Goal: Task Accomplishment & Management: Complete application form

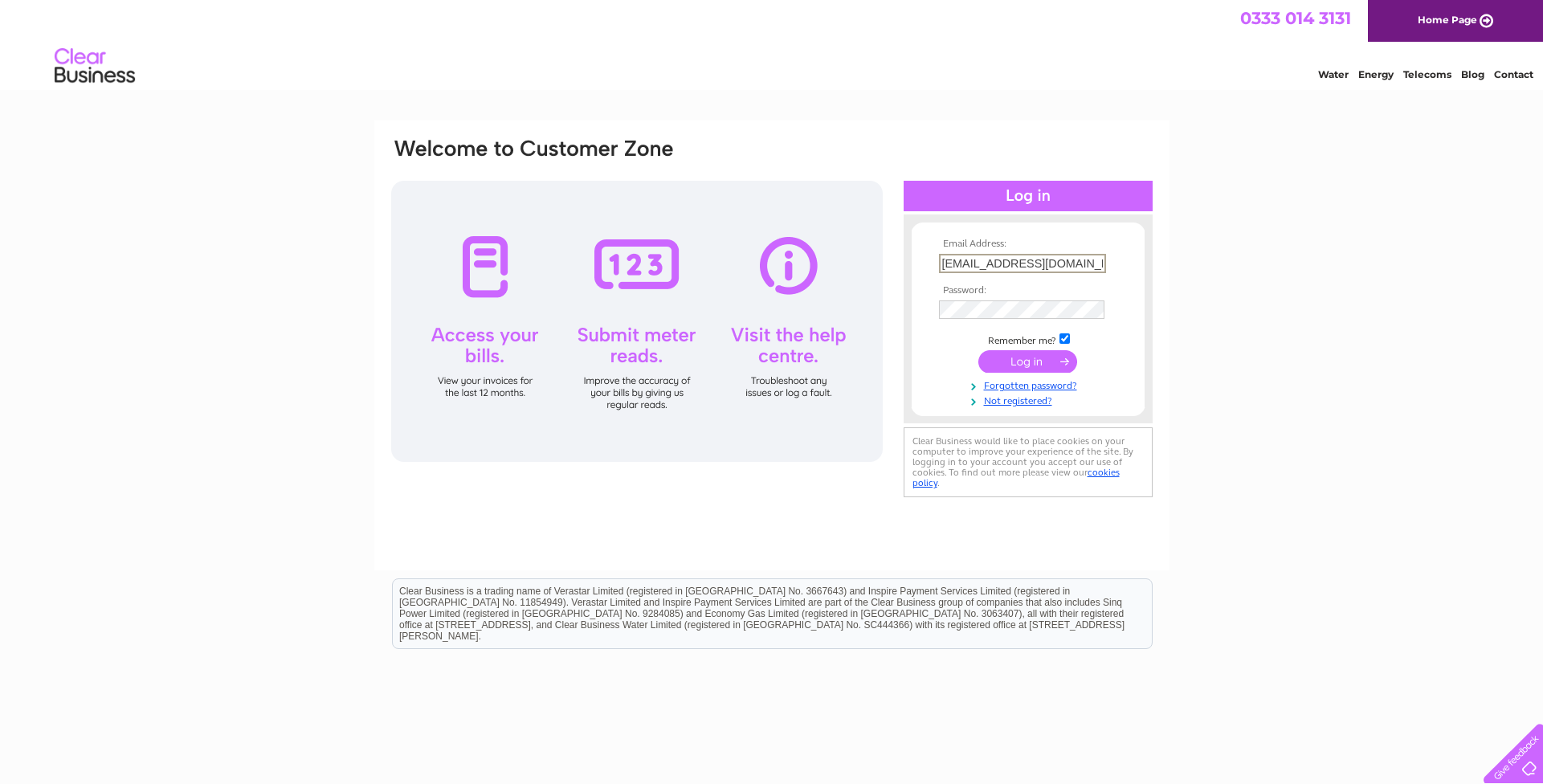
type input "roofing@noadroofing.co.uk"
click at [1027, 360] on input "submit" at bounding box center [1028, 361] width 99 height 23
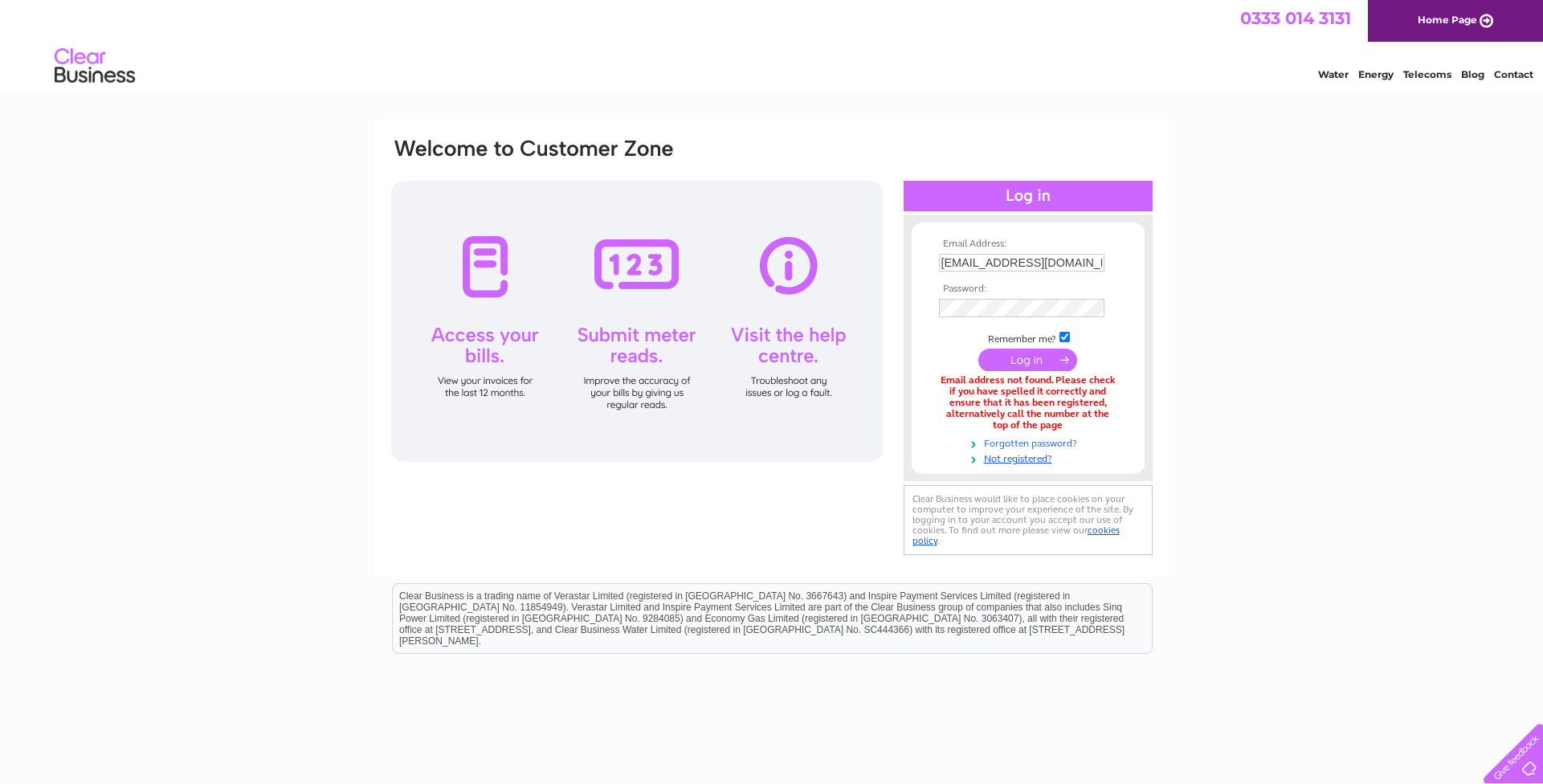
click at [1036, 438] on link "Forgotten password?" at bounding box center [1030, 443] width 183 height 16
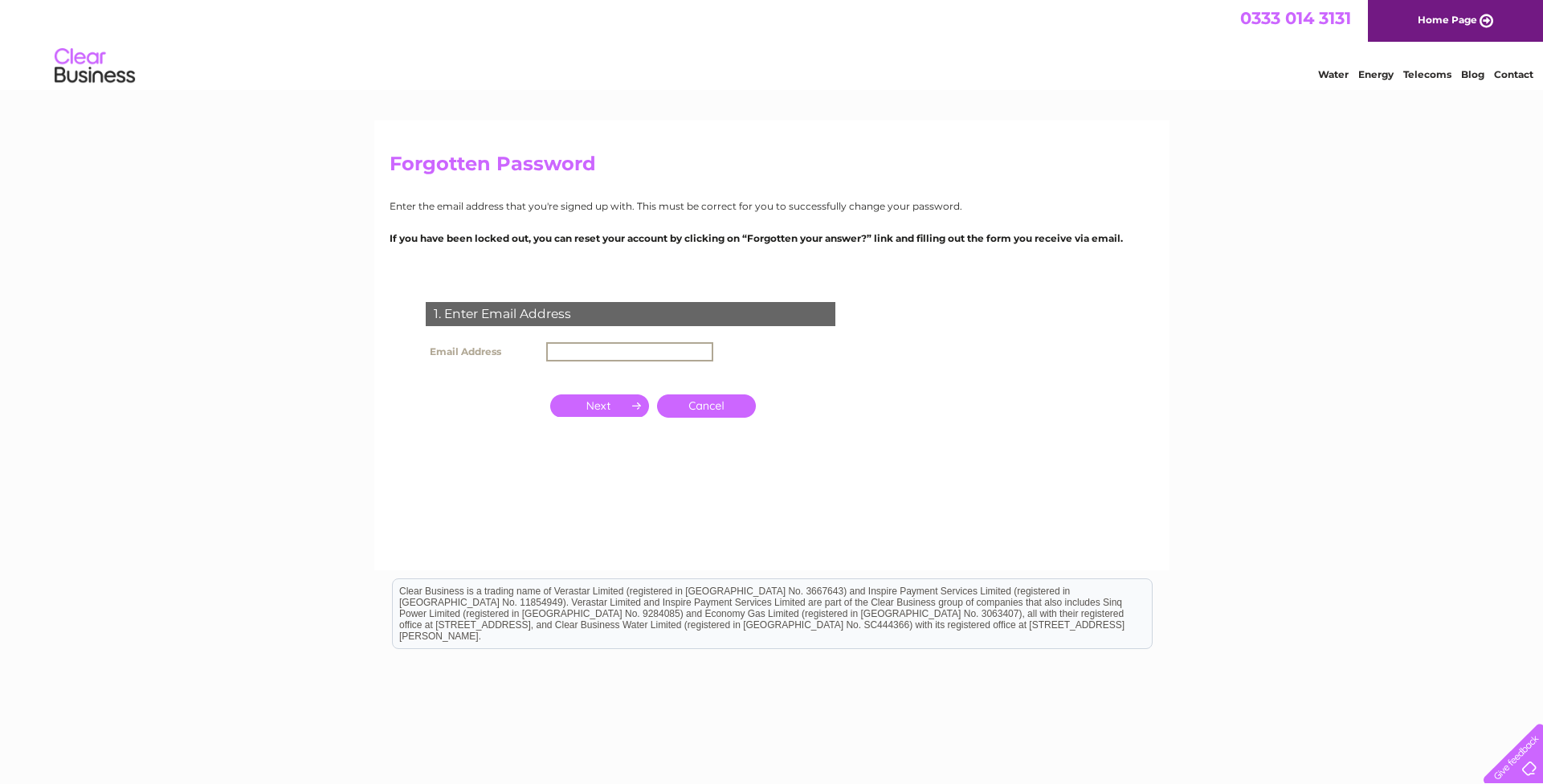
click at [612, 357] on input "text" at bounding box center [629, 352] width 167 height 20
type input "[EMAIL_ADDRESS][DOMAIN_NAME]"
click at [573, 404] on input "button" at bounding box center [599, 403] width 99 height 23
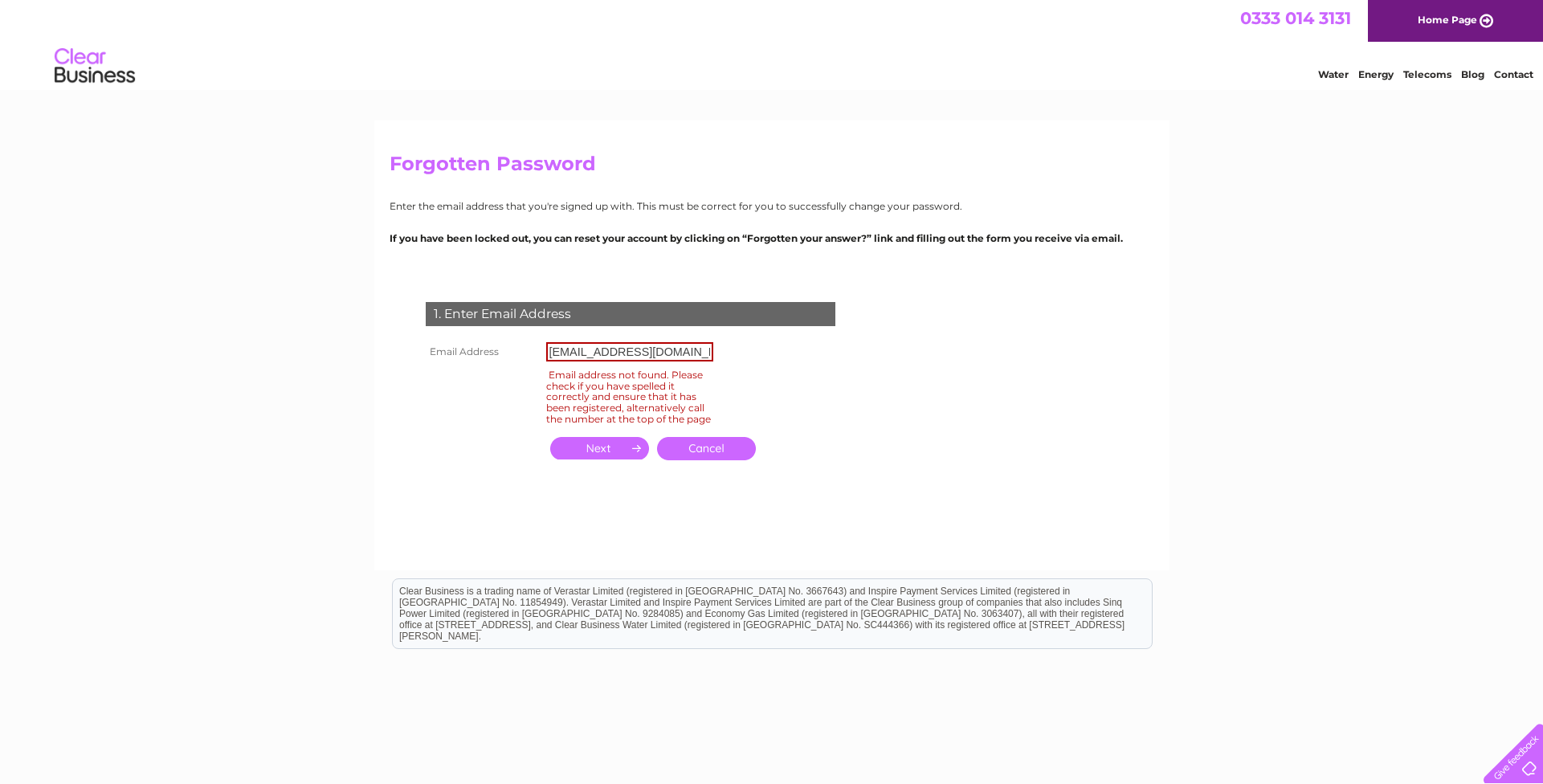
click at [720, 456] on link "Cancel" at bounding box center [706, 448] width 99 height 24
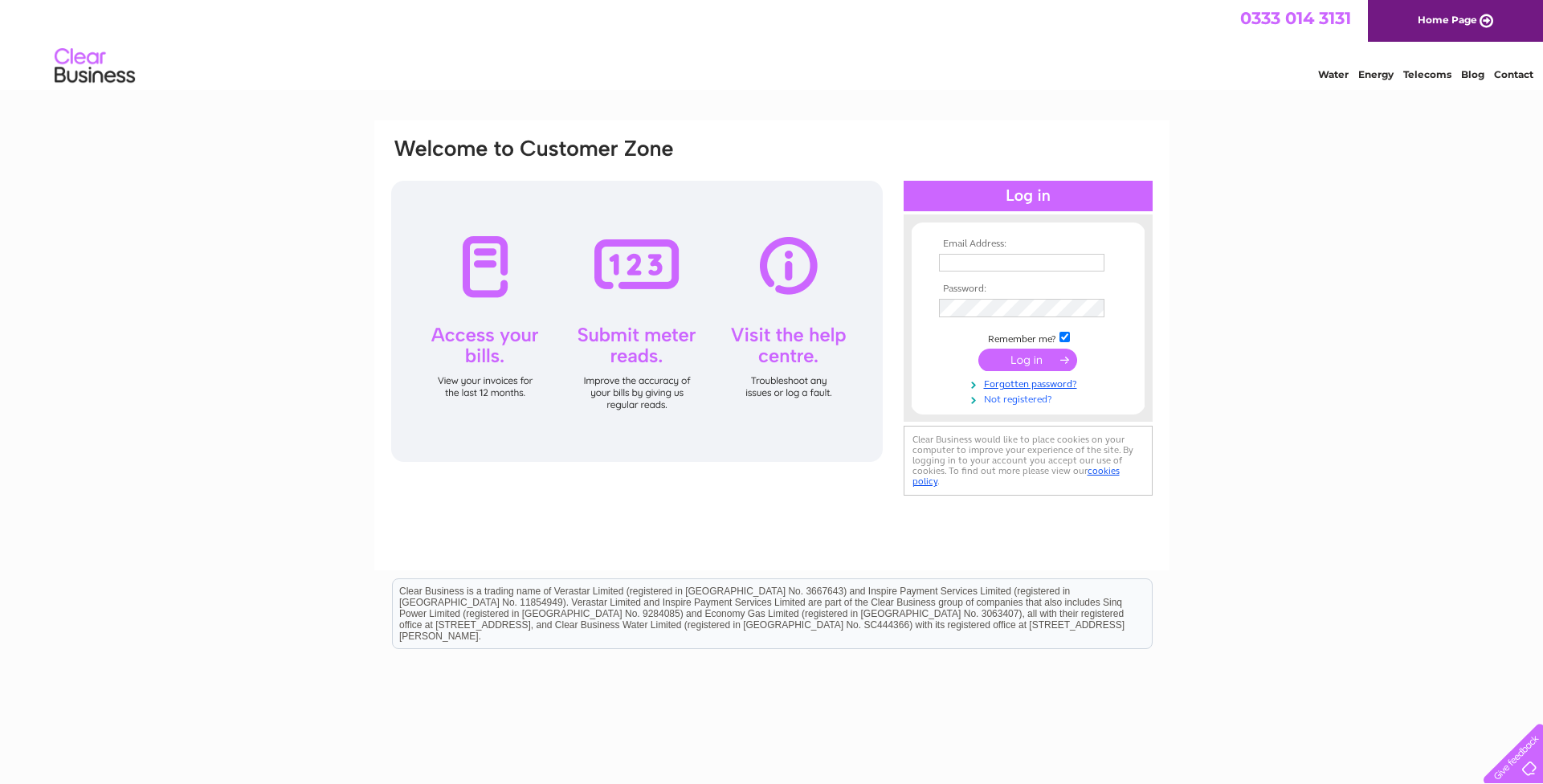
click at [1018, 395] on link "Not registered?" at bounding box center [1030, 398] width 183 height 16
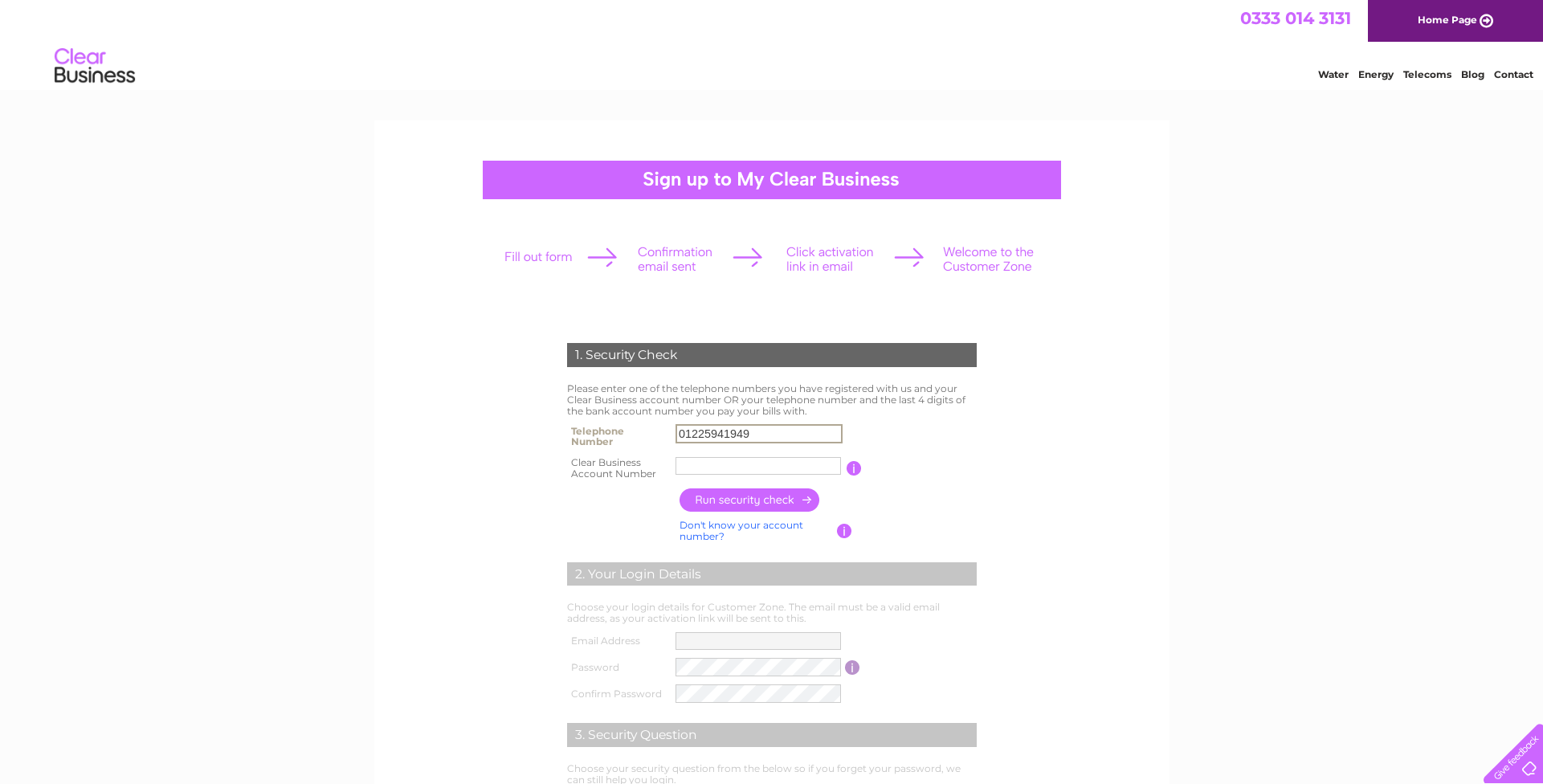
type input "01225941949"
